Goal: Go to known website: Access a specific website the user already knows

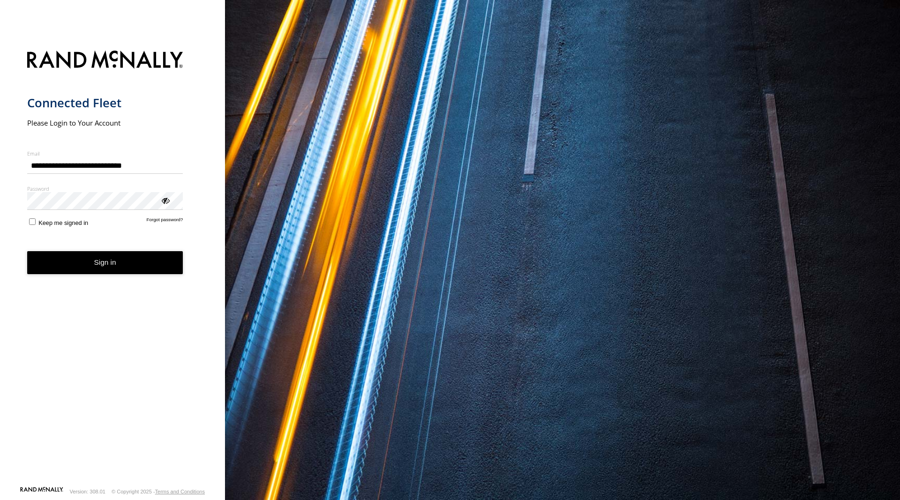
click at [113, 268] on button "Sign in" at bounding box center [105, 262] width 156 height 23
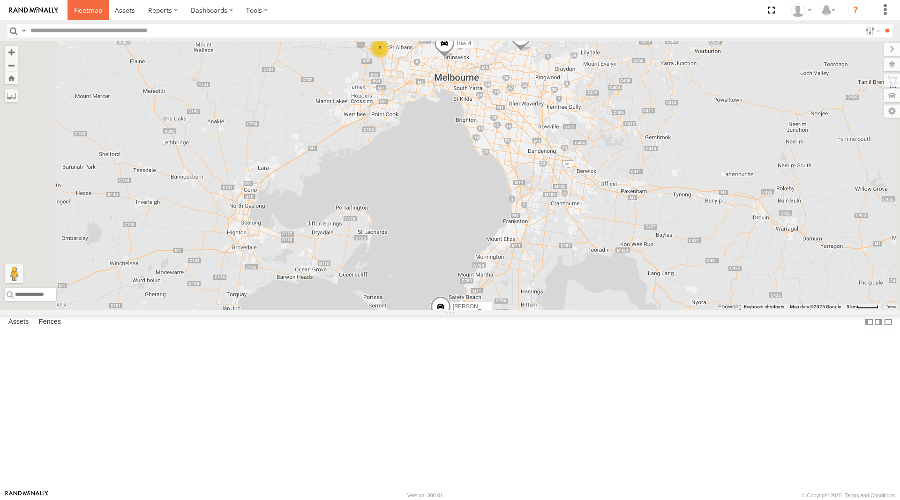
click at [84, 11] on span at bounding box center [88, 10] width 28 height 9
